Goal: Download file/media

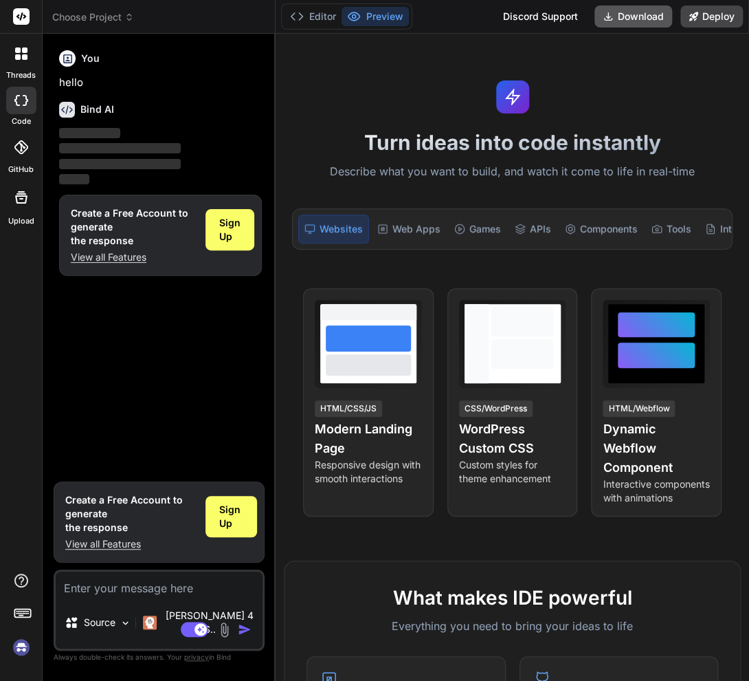
click at [647, 12] on button "Download" at bounding box center [634, 16] width 78 height 22
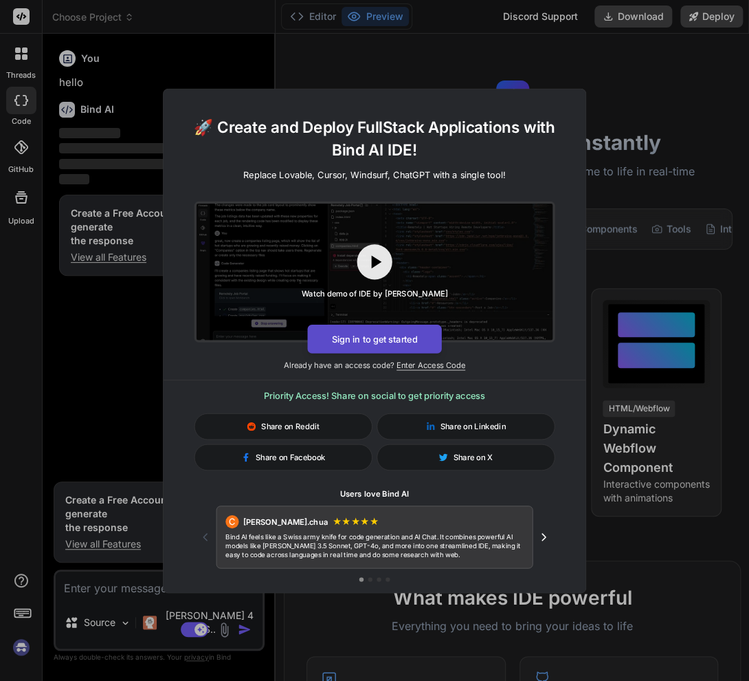
click at [362, 333] on button "Sign in to get started" at bounding box center [374, 338] width 134 height 29
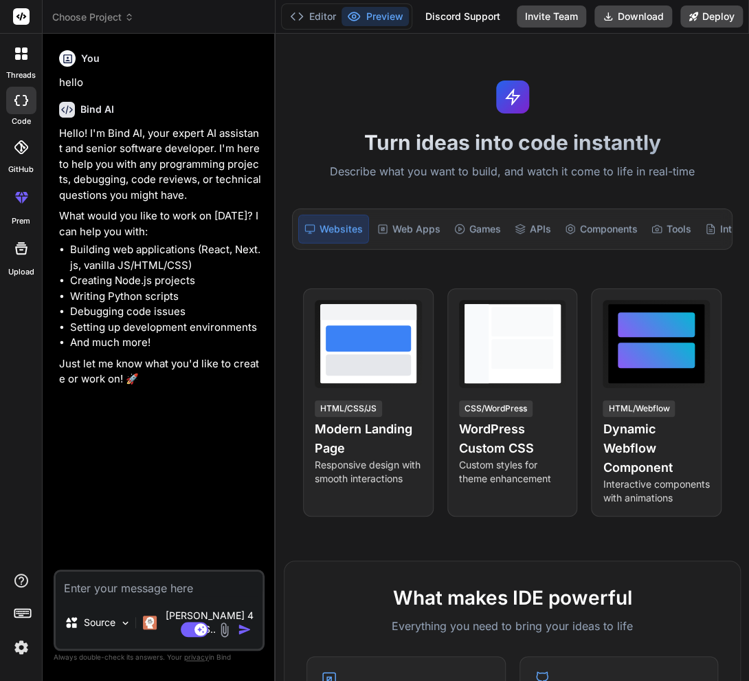
type textarea "x"
click at [645, 18] on button "Download" at bounding box center [634, 16] width 78 height 22
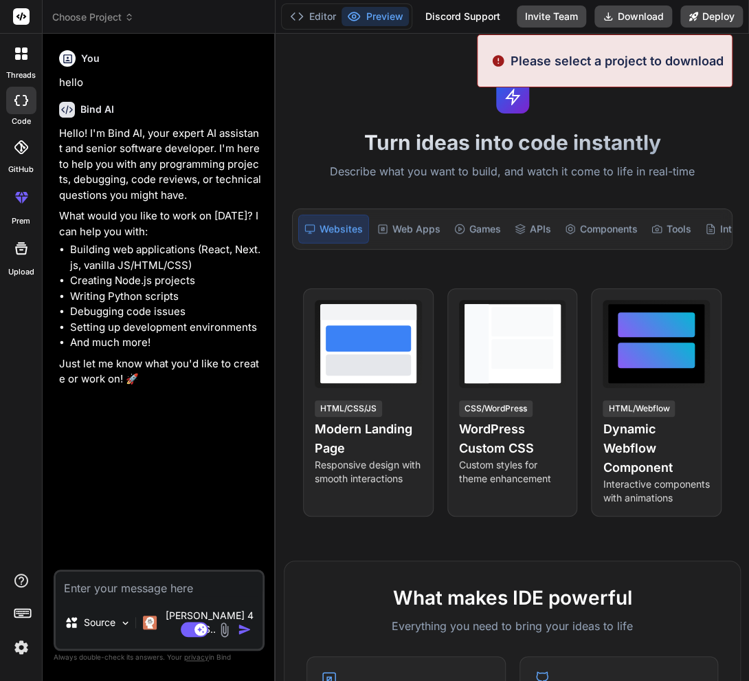
click at [639, 59] on p "Please select a project to download" at bounding box center [617, 61] width 213 height 19
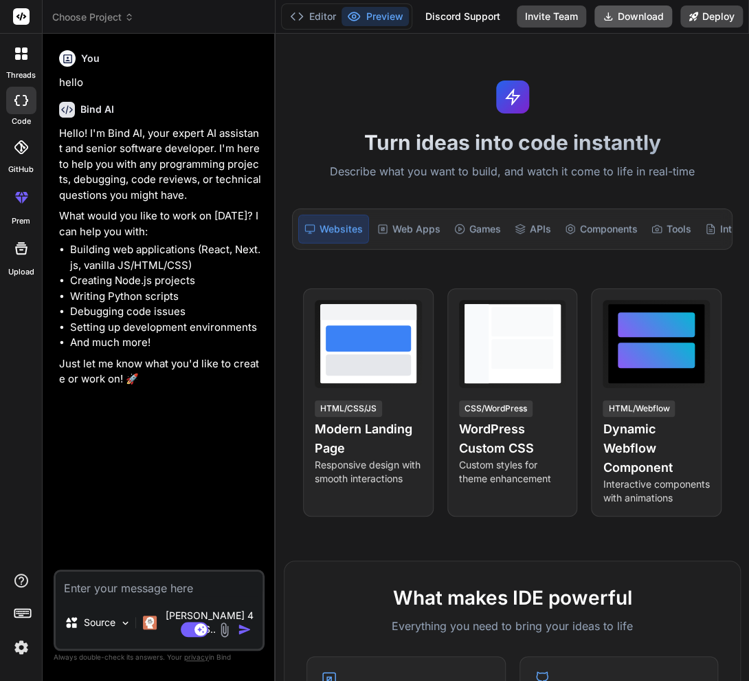
click at [627, 14] on button "Download" at bounding box center [634, 16] width 78 height 22
click at [20, 11] on rect at bounding box center [21, 16] width 16 height 16
click at [20, 16] on rect at bounding box center [21, 16] width 16 height 16
click at [89, 15] on span "Choose Project" at bounding box center [93, 17] width 82 height 14
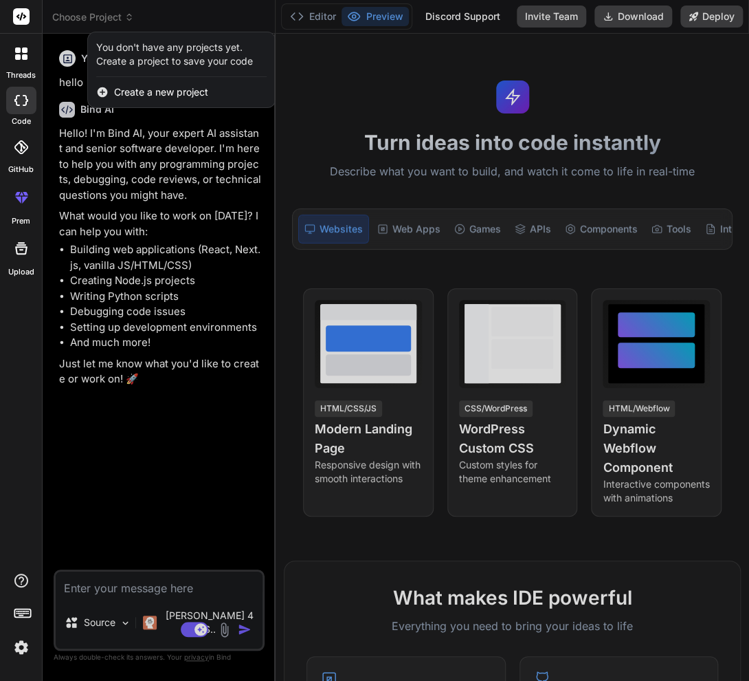
click at [445, 117] on div at bounding box center [374, 340] width 749 height 681
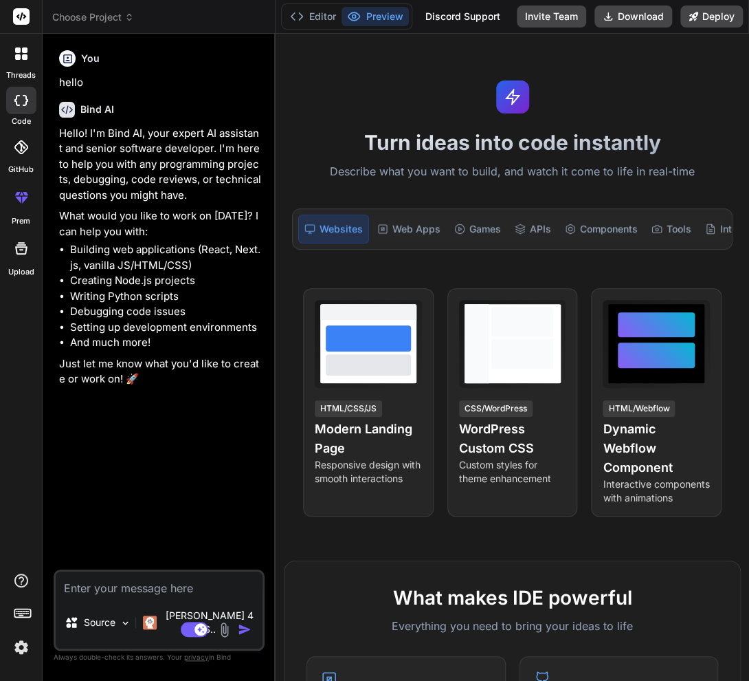
click at [450, 45] on div "Turn ideas into code instantly Describe what you want to build, and watch it co…" at bounding box center [513, 357] width 474 height 647
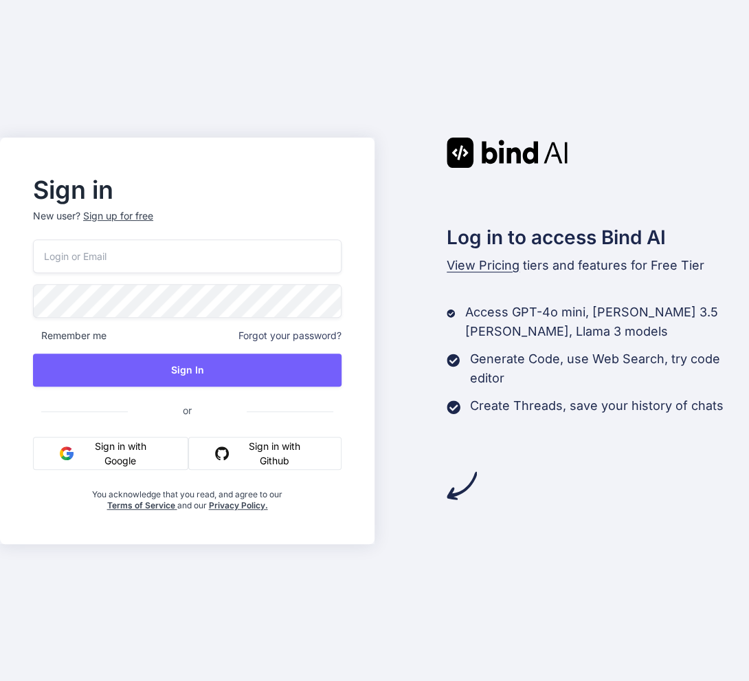
click at [107, 442] on button "Sign in with Google" at bounding box center [110, 453] width 155 height 33
